Goal: Information Seeking & Learning: Learn about a topic

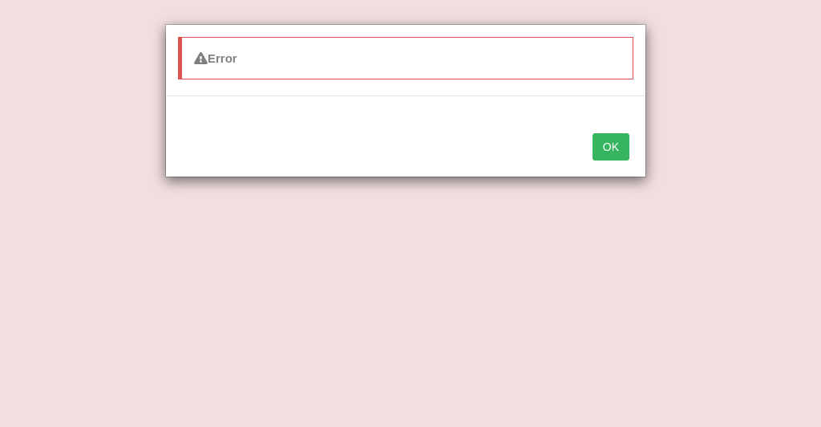
click at [615, 143] on button "OK" at bounding box center [611, 146] width 37 height 27
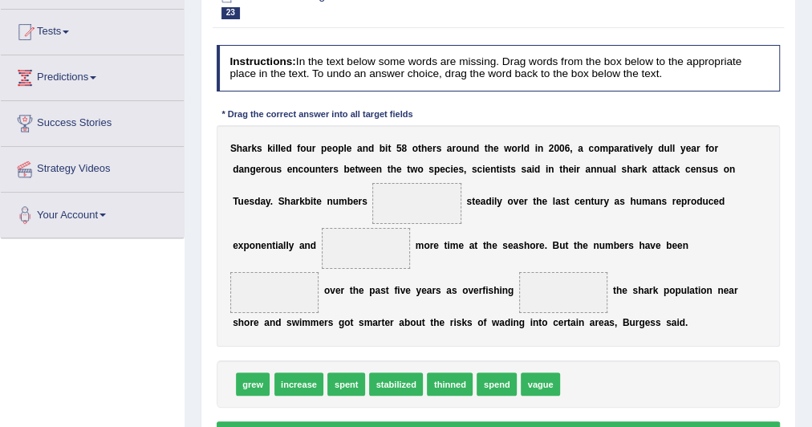
scroll to position [173, 0]
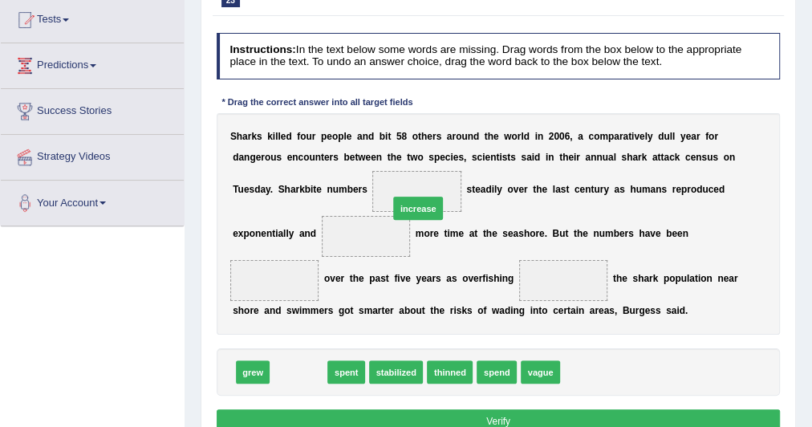
drag, startPoint x: 319, startPoint y: 362, endPoint x: 459, endPoint y: 169, distance: 238.2
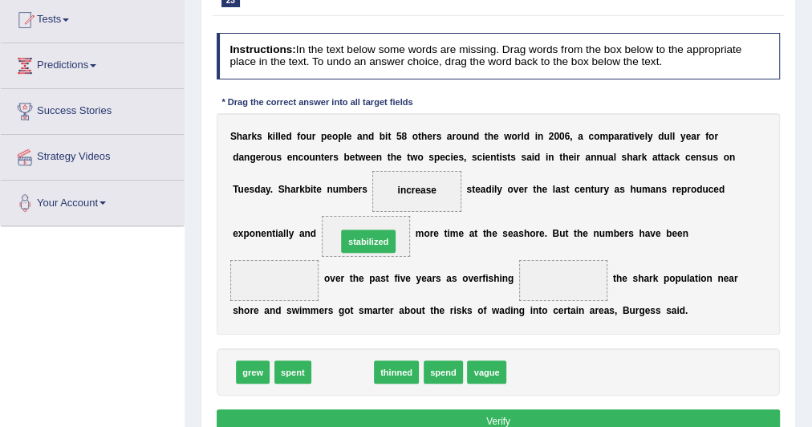
drag, startPoint x: 338, startPoint y: 369, endPoint x: 368, endPoint y: 215, distance: 156.8
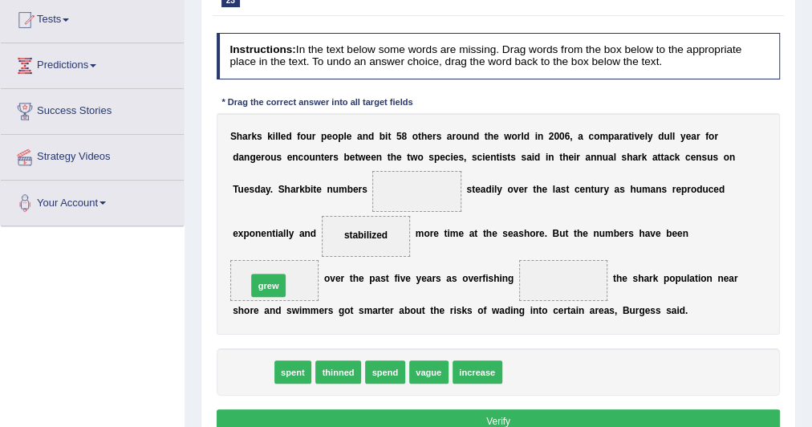
drag, startPoint x: 264, startPoint y: 366, endPoint x: 282, endPoint y: 265, distance: 103.5
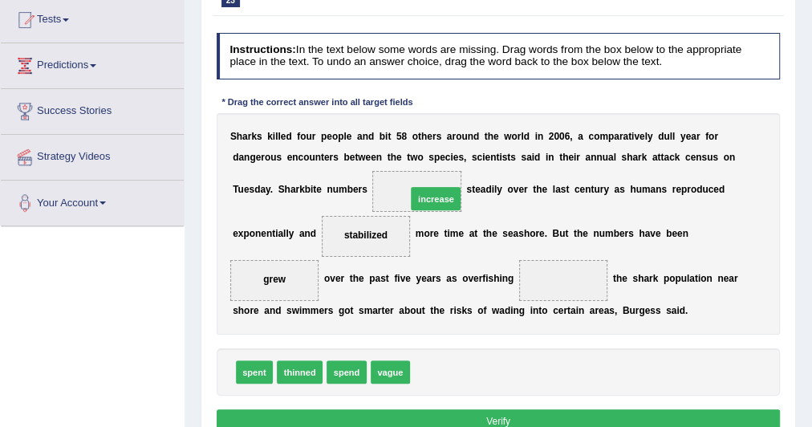
drag, startPoint x: 447, startPoint y: 370, endPoint x: 443, endPoint y: 167, distance: 202.9
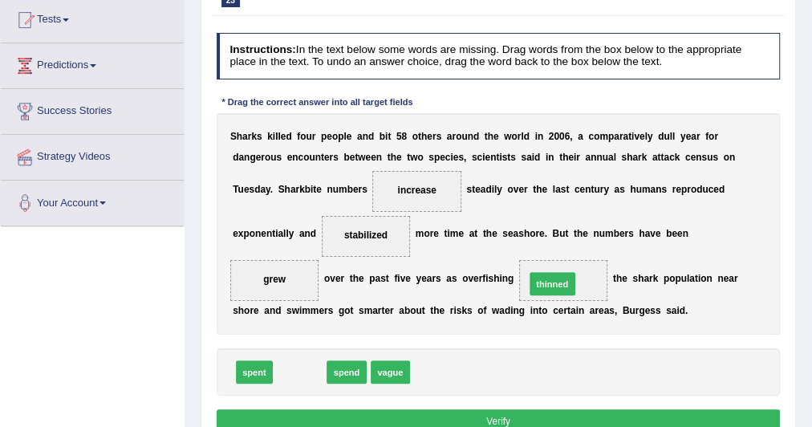
drag, startPoint x: 306, startPoint y: 368, endPoint x: 606, endPoint y: 265, distance: 317.2
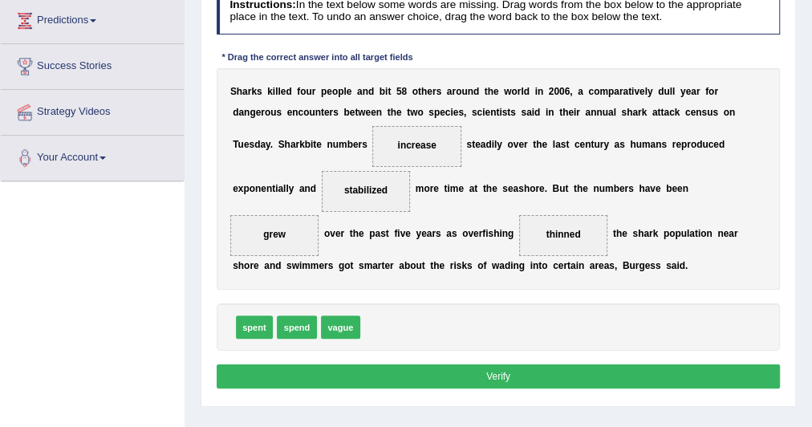
scroll to position [219, 0]
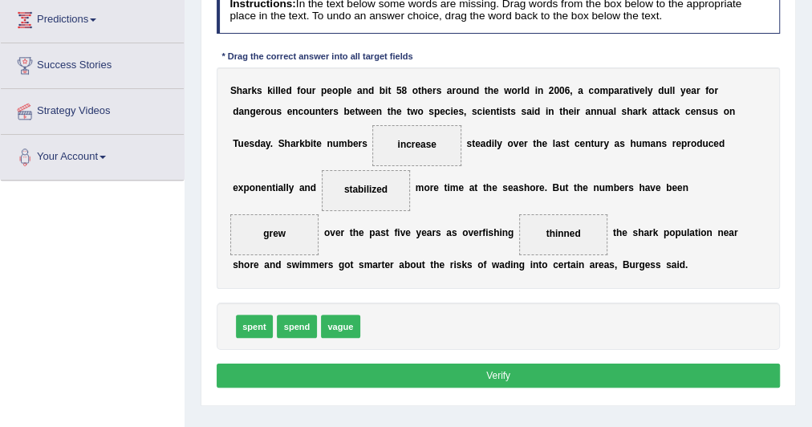
click at [489, 367] on button "Verify" at bounding box center [499, 374] width 564 height 23
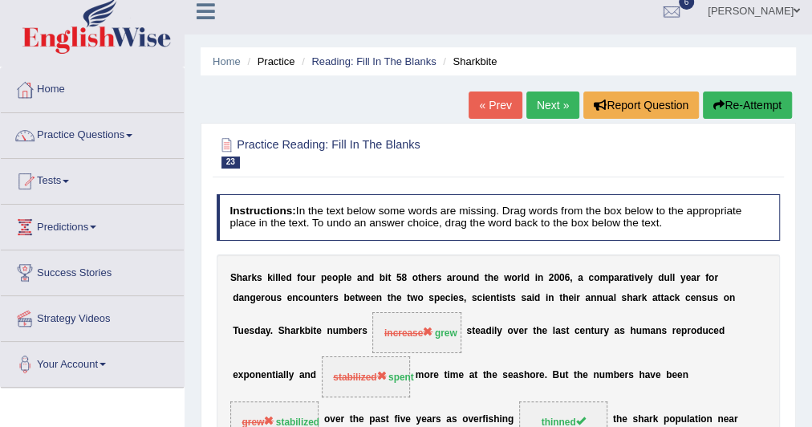
scroll to position [0, 0]
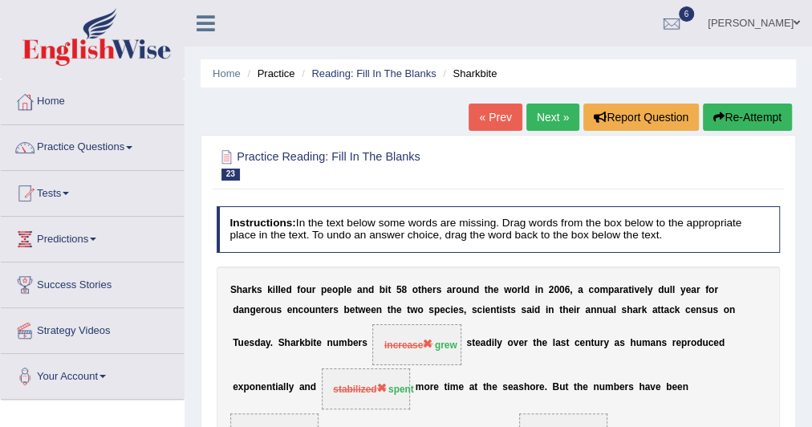
click at [546, 111] on link "Next »" at bounding box center [552, 116] width 53 height 27
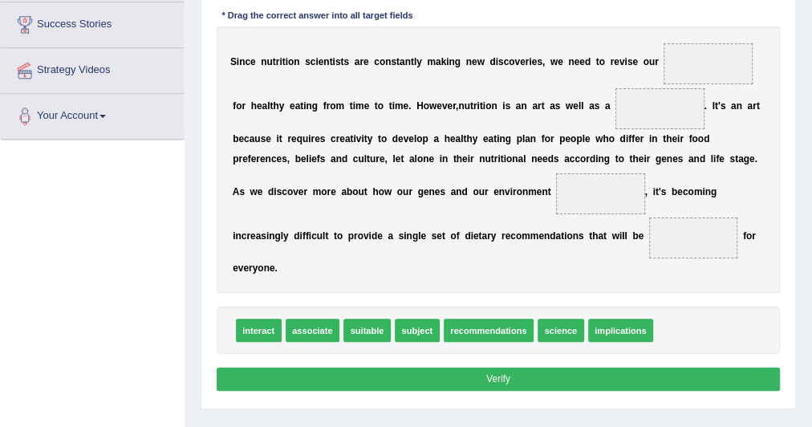
scroll to position [259, 0]
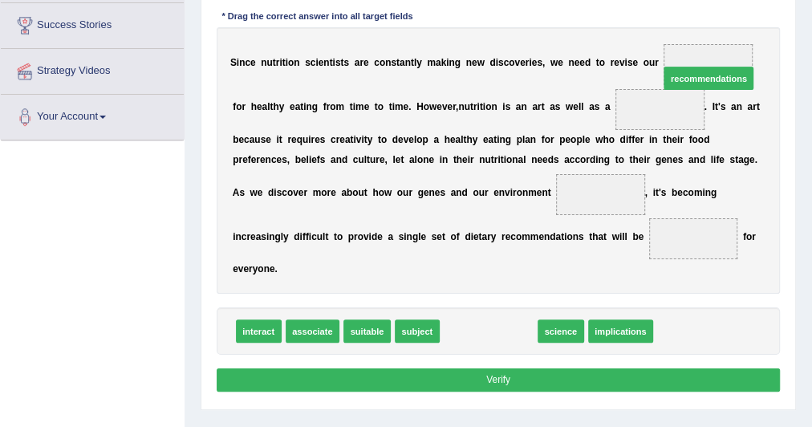
drag, startPoint x: 481, startPoint y: 328, endPoint x: 740, endPoint y: 32, distance: 393.2
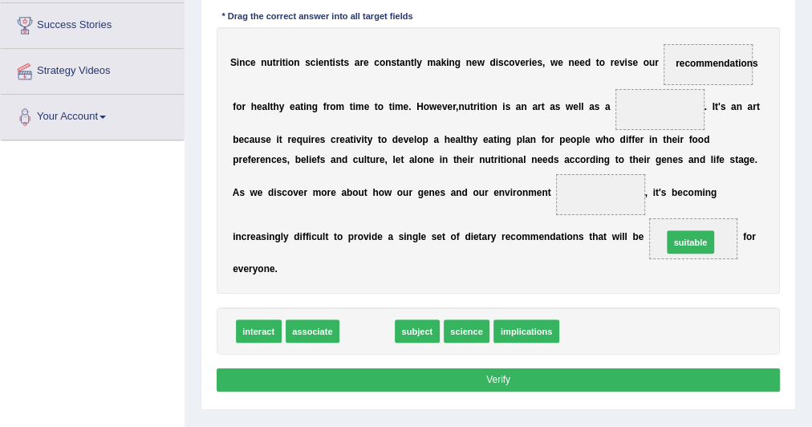
drag, startPoint x: 359, startPoint y: 327, endPoint x: 741, endPoint y: 224, distance: 395.5
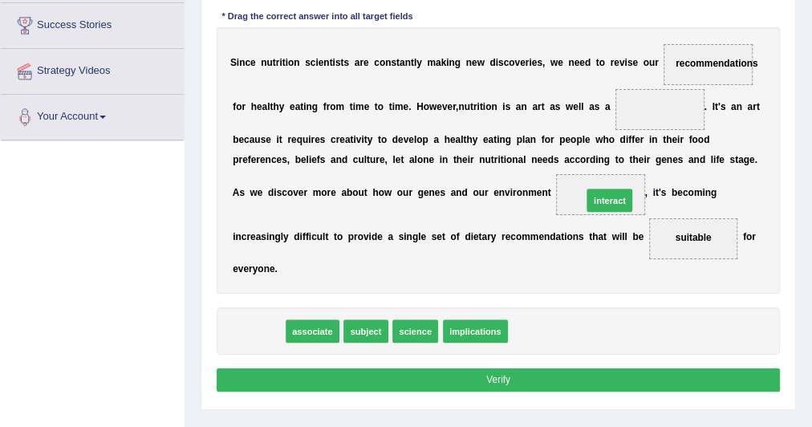
drag, startPoint x: 257, startPoint y: 323, endPoint x: 670, endPoint y: 170, distance: 440.5
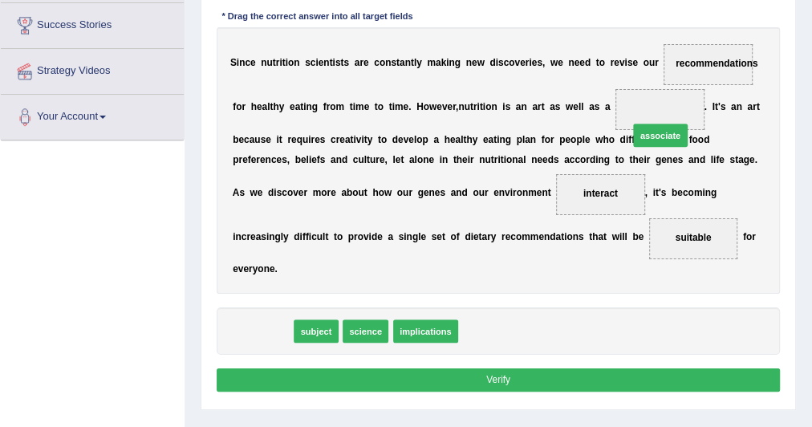
drag, startPoint x: 273, startPoint y: 331, endPoint x: 740, endPoint y: 102, distance: 520.7
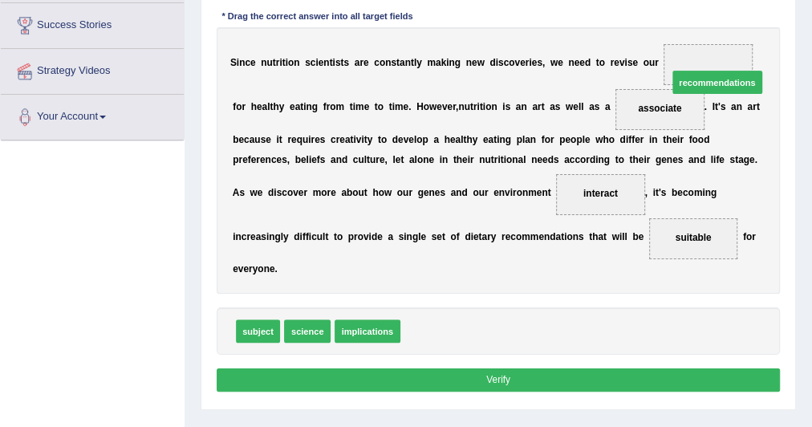
drag, startPoint x: 432, startPoint y: 334, endPoint x: 747, endPoint y: 42, distance: 429.0
click at [629, 160] on b "t" at bounding box center [630, 159] width 3 height 11
click at [536, 374] on button "Verify" at bounding box center [499, 379] width 564 height 23
